Goal: Check status: Check status

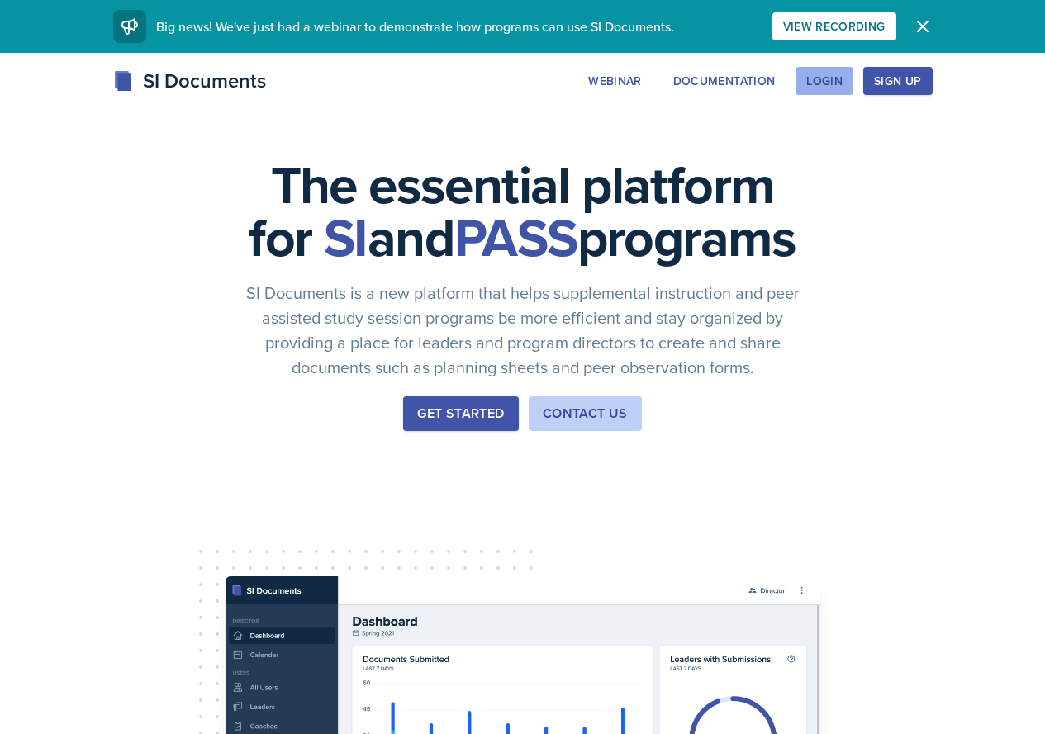
click at [842, 74] on div "Login" at bounding box center [824, 80] width 36 height 13
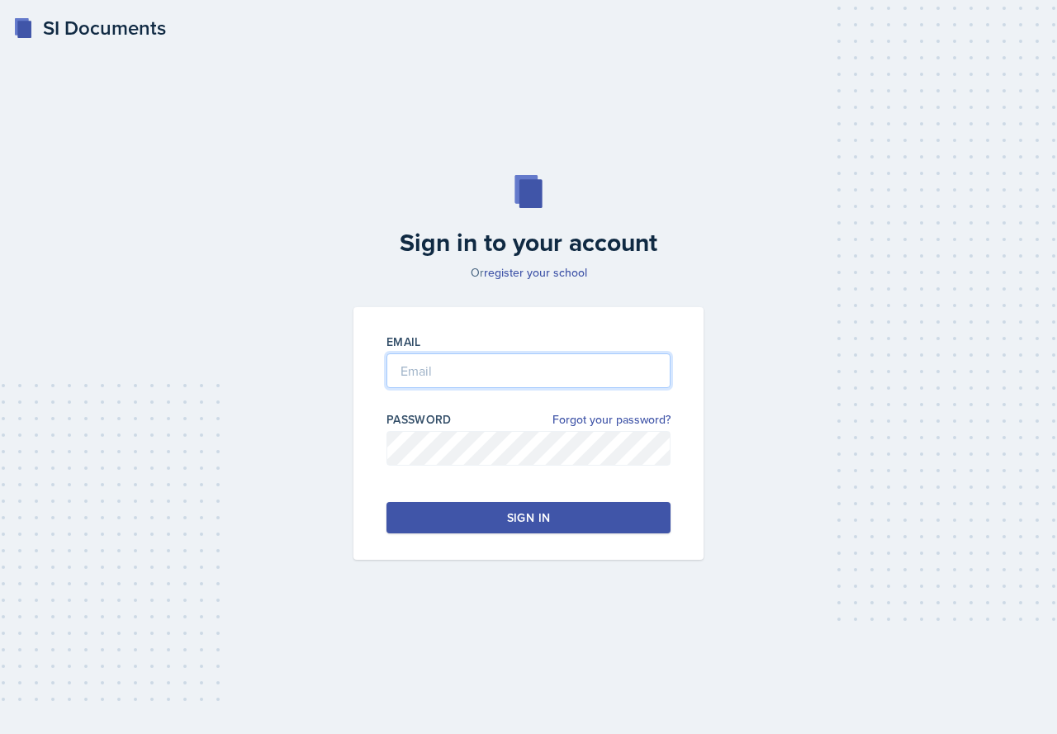
type input "[EMAIL_ADDRESS][DOMAIN_NAME]"
click at [572, 352] on div "Email [EMAIL_ADDRESS][DOMAIN_NAME]" at bounding box center [528, 369] width 284 height 71
click at [539, 503] on button "Sign in" at bounding box center [528, 517] width 284 height 31
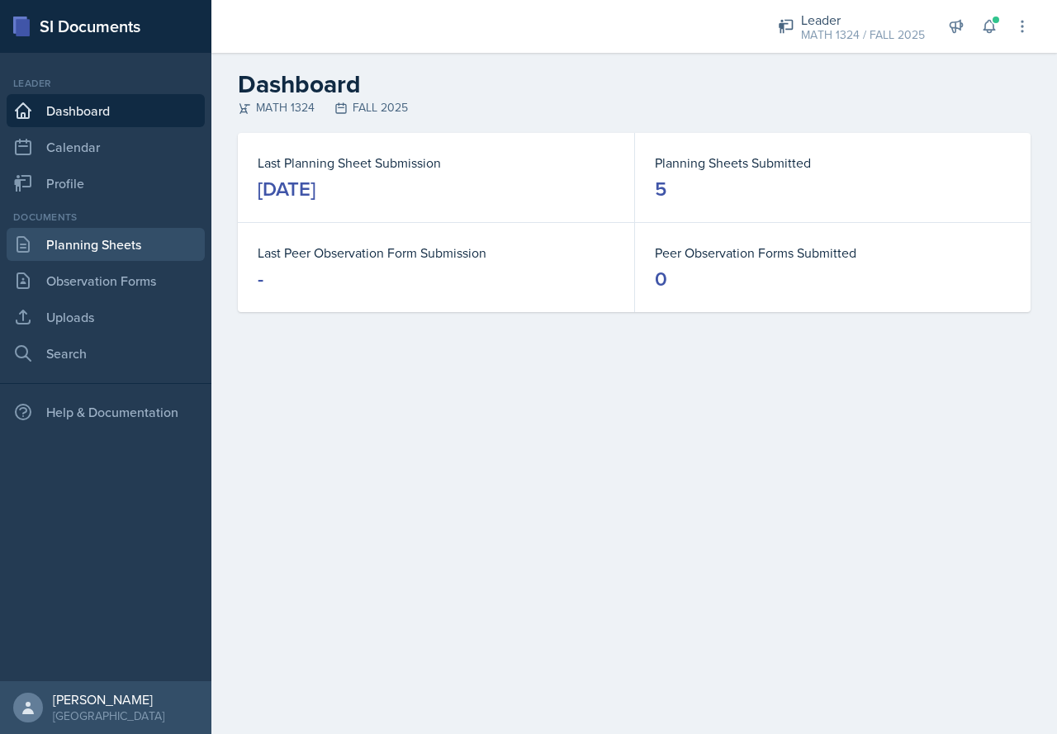
click at [123, 254] on link "Planning Sheets" at bounding box center [106, 244] width 198 height 33
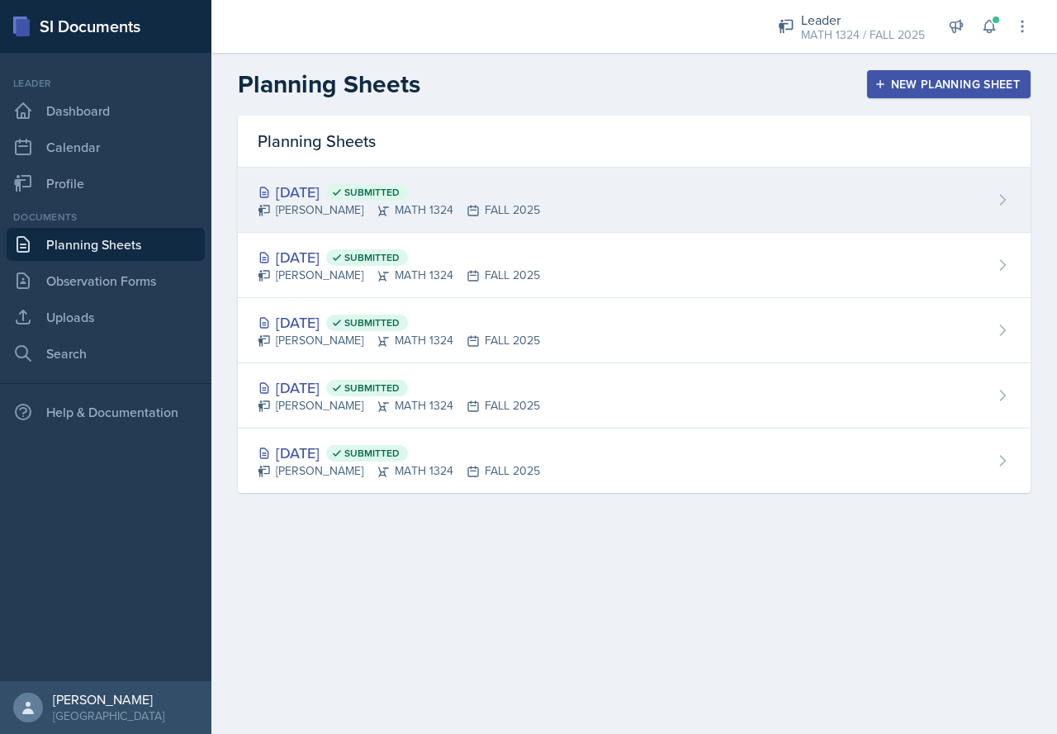
click at [386, 197] on div "[DATE] Submitted" at bounding box center [399, 192] width 282 height 22
